Goal: Check status: Check status

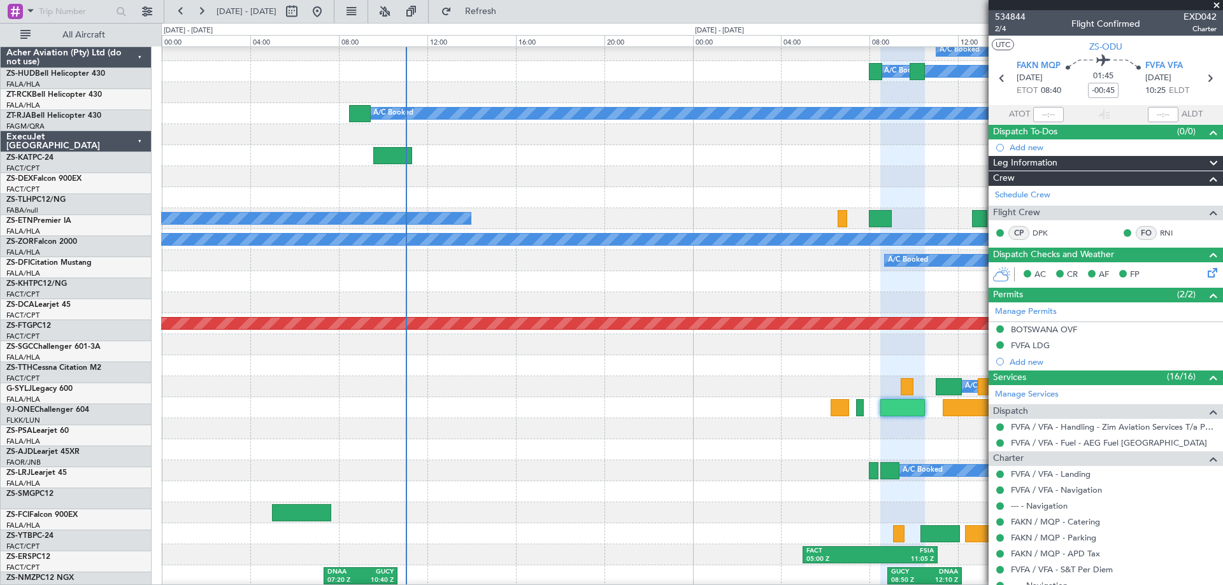
scroll to position [701, 0]
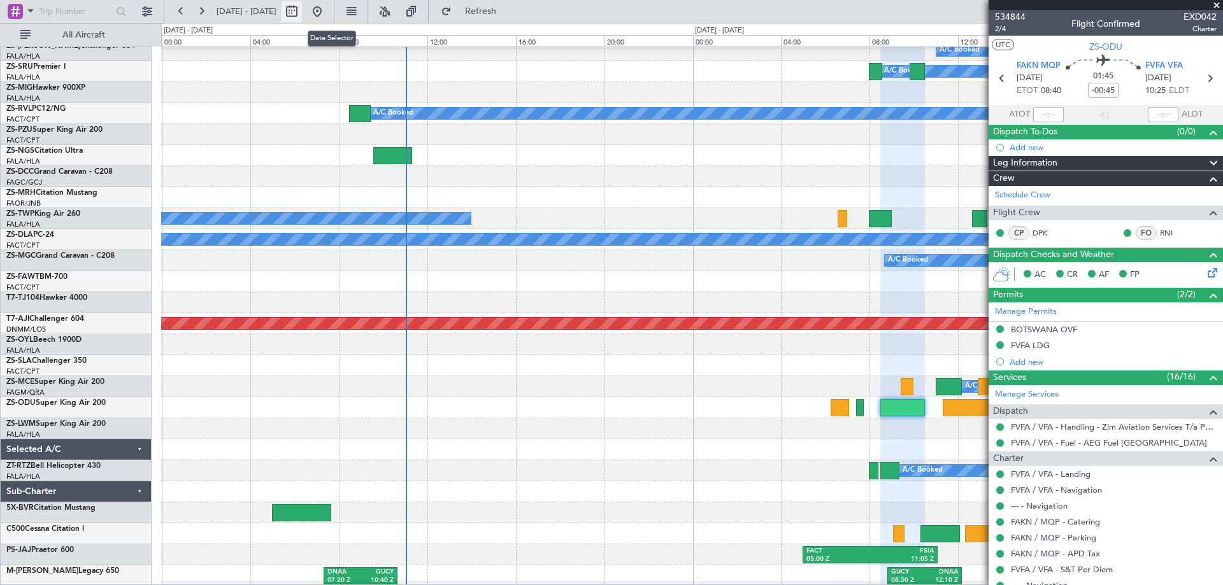
click at [302, 15] on button at bounding box center [292, 11] width 20 height 20
select select "9"
select select "2025"
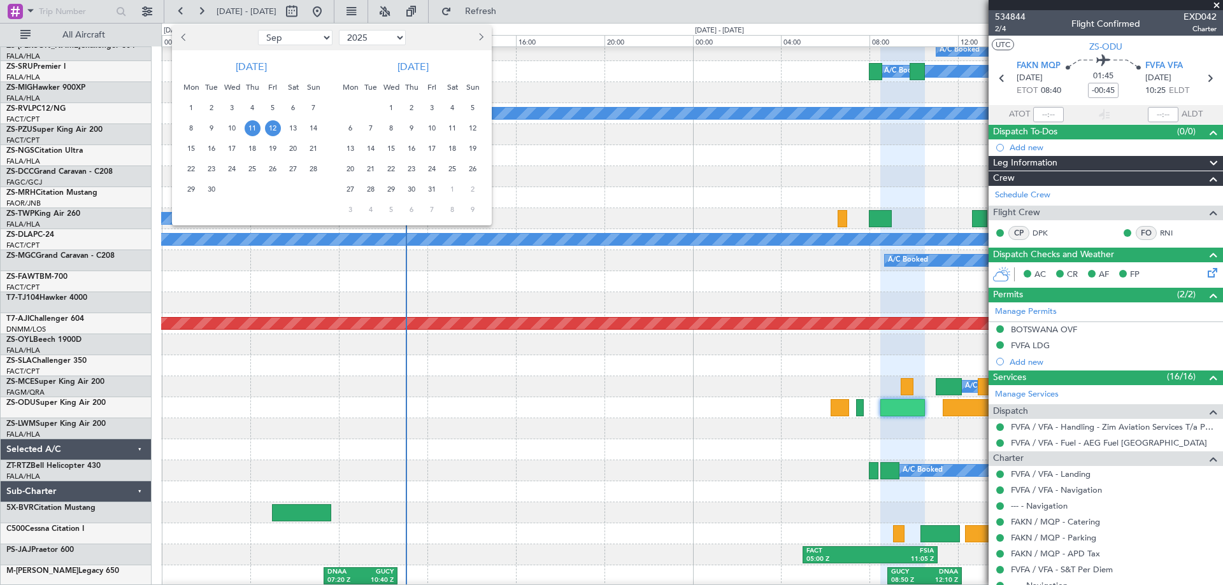
click at [370, 127] on span "7" at bounding box center [371, 128] width 16 height 16
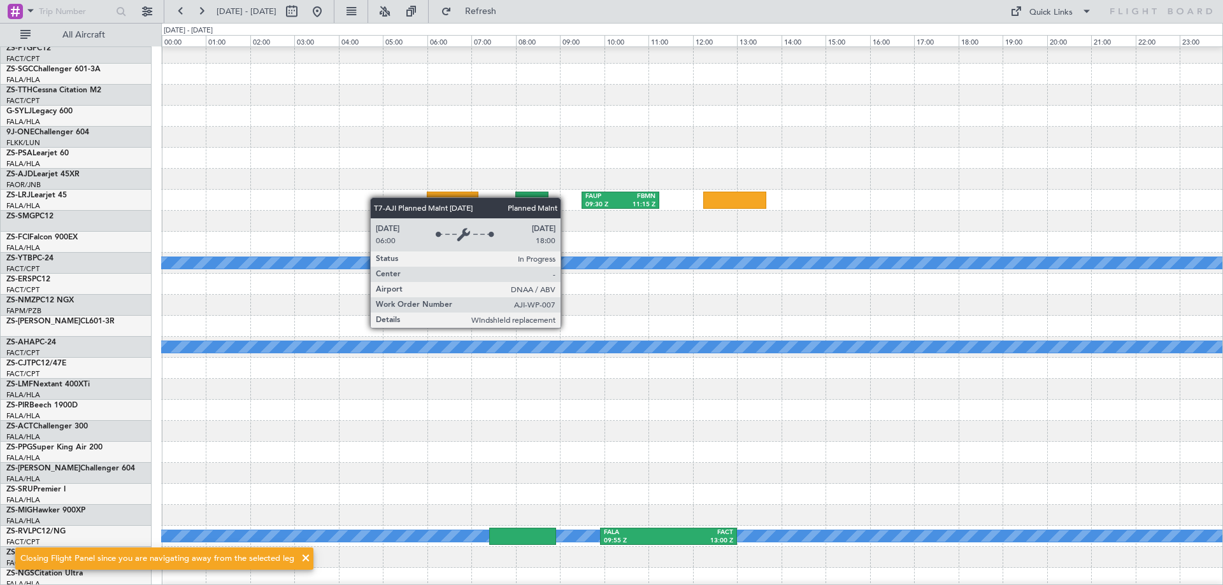
scroll to position [0, 0]
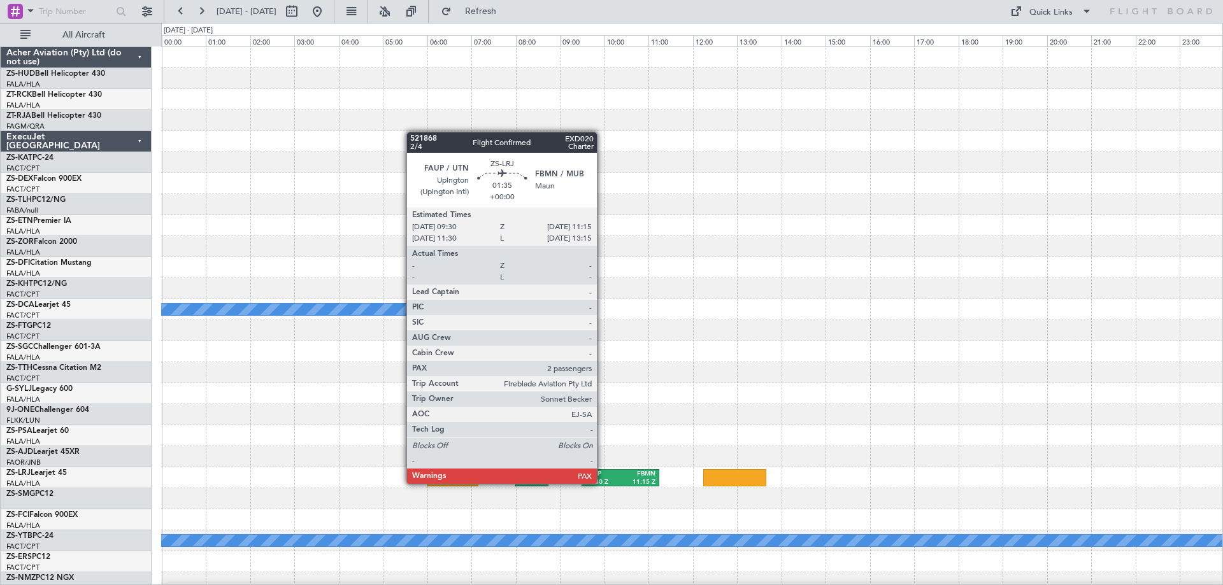
click at [603, 483] on div "09:30 Z" at bounding box center [602, 482] width 35 height 9
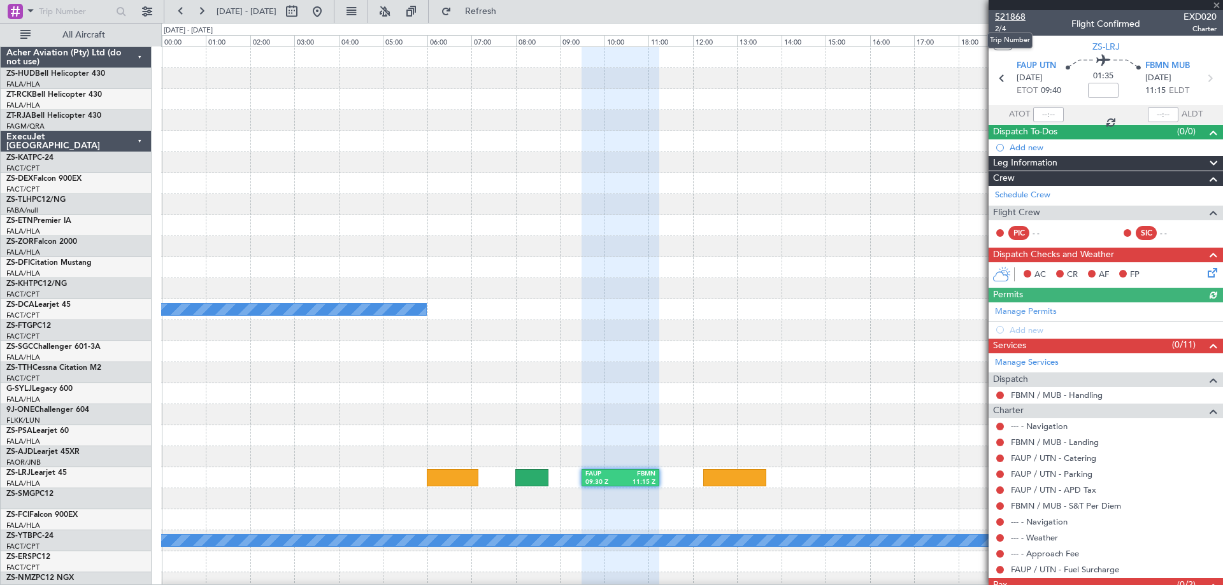
click at [1003, 18] on span "521868" at bounding box center [1010, 16] width 31 height 13
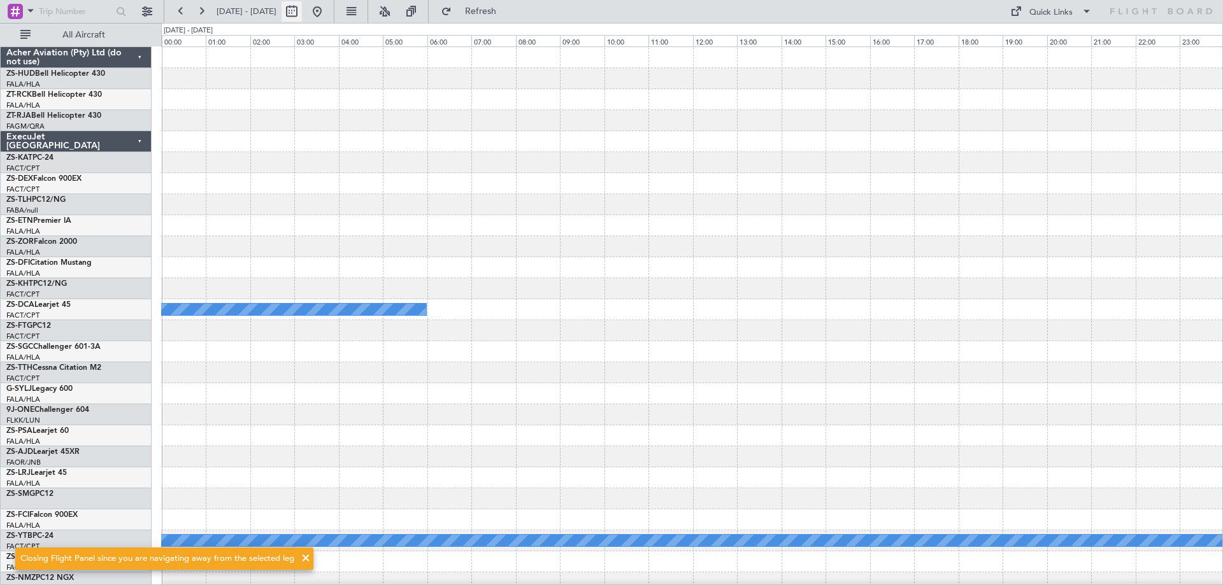
click at [302, 13] on button at bounding box center [292, 11] width 20 height 20
select select "10"
select select "2025"
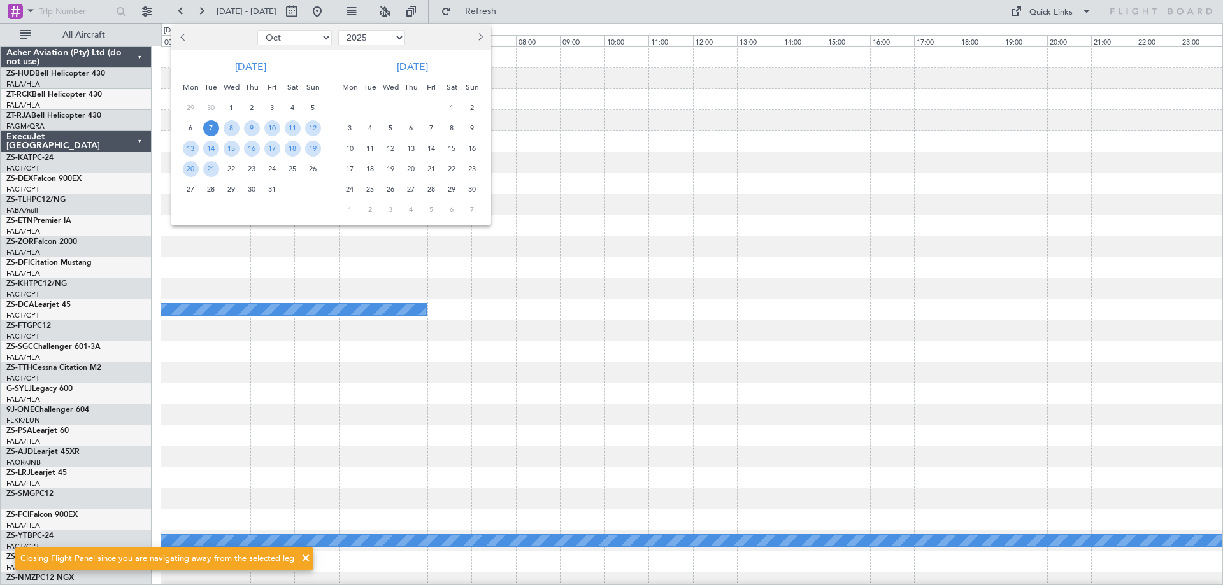
click at [180, 34] on button "Previous month" at bounding box center [183, 37] width 14 height 20
select select "9"
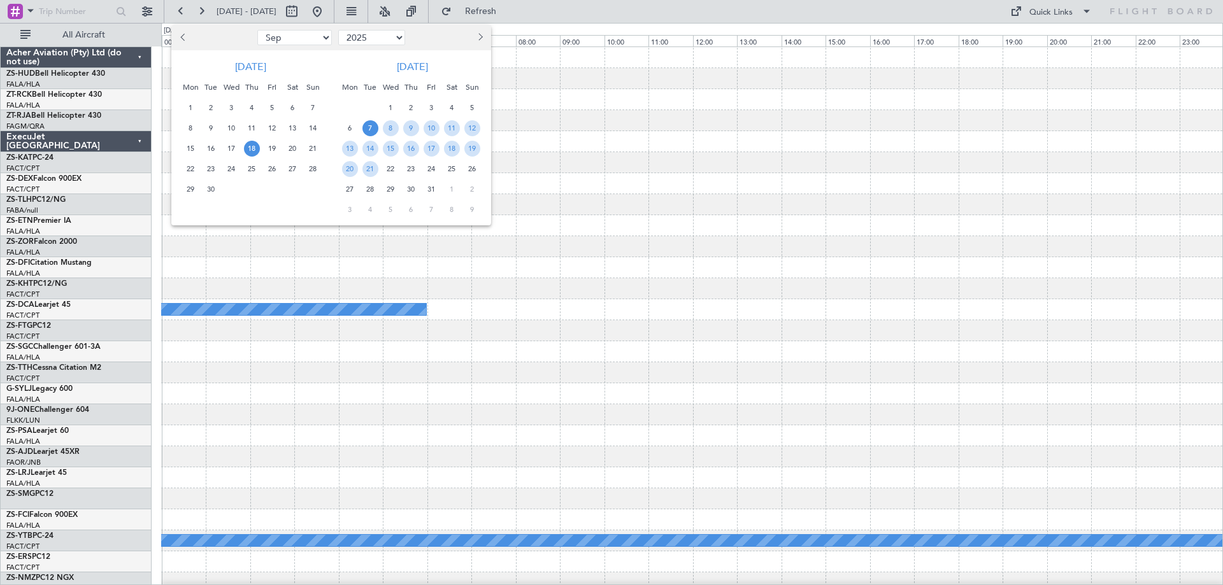
click at [254, 152] on span "18" at bounding box center [252, 149] width 16 height 16
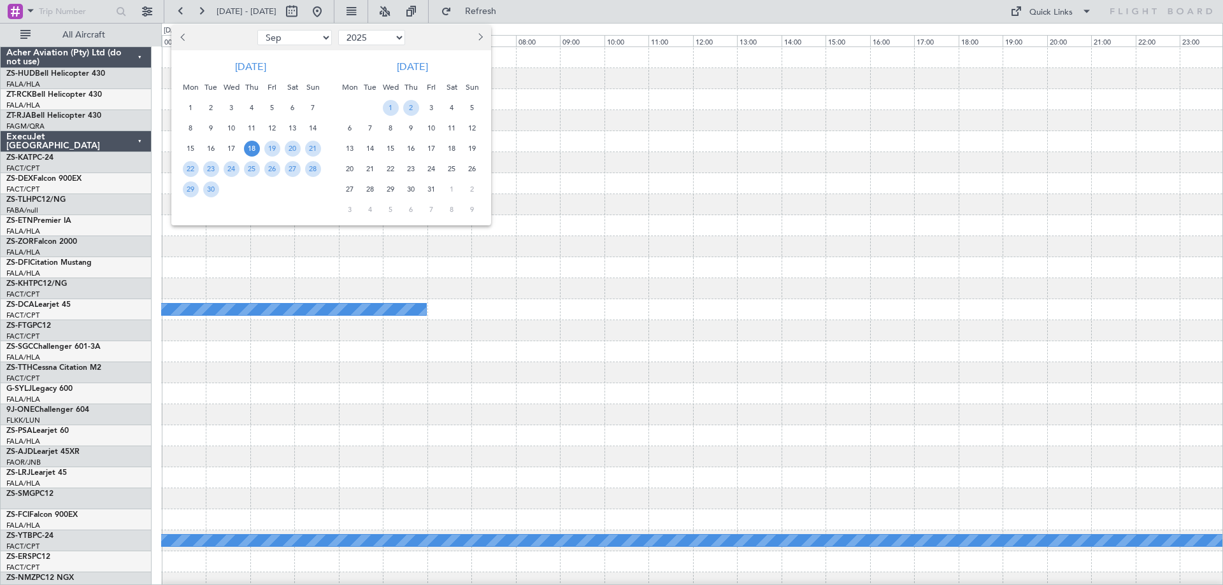
click at [254, 152] on span "18" at bounding box center [252, 149] width 16 height 16
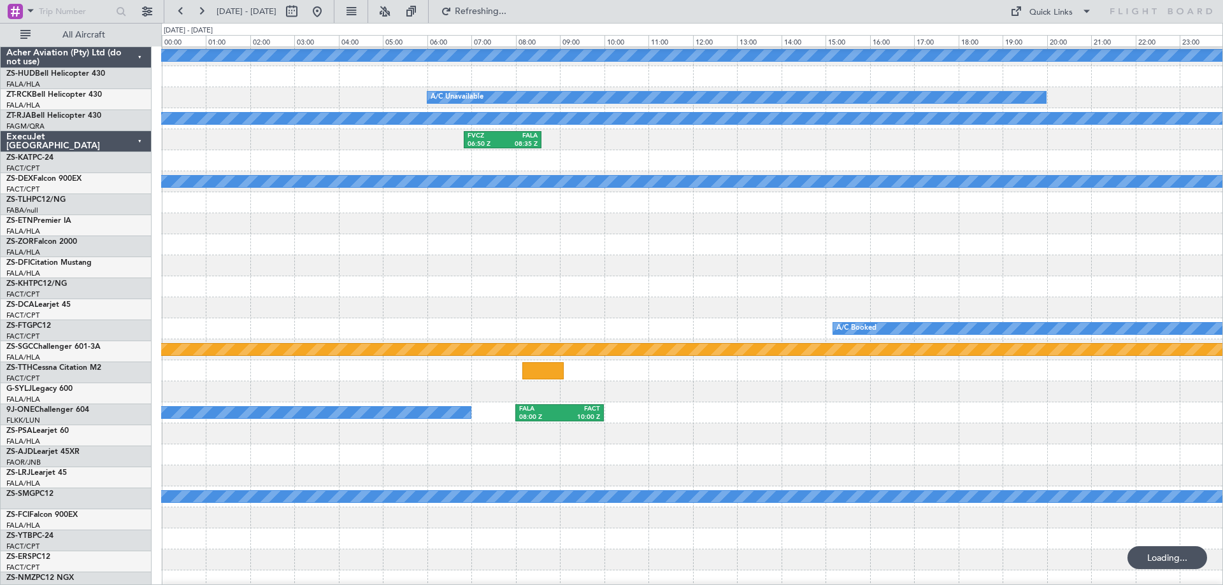
scroll to position [255, 0]
